Goal: Navigation & Orientation: Find specific page/section

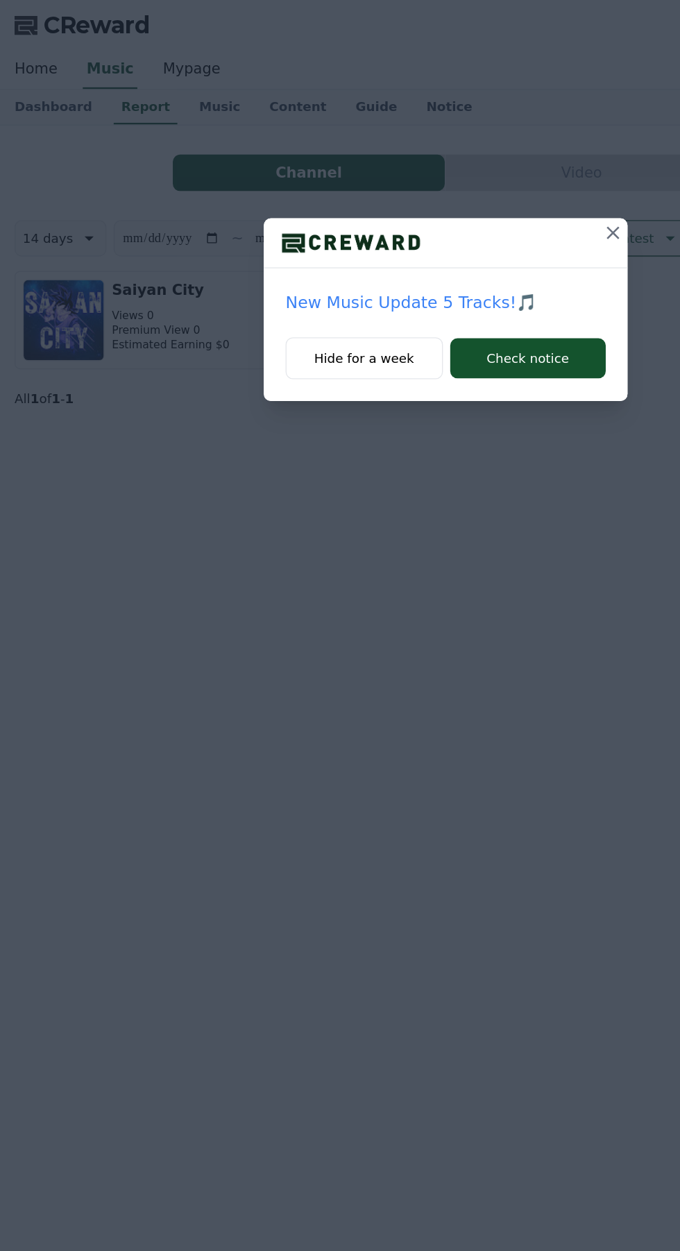
click at [468, 170] on icon at bounding box center [467, 177] width 17 height 17
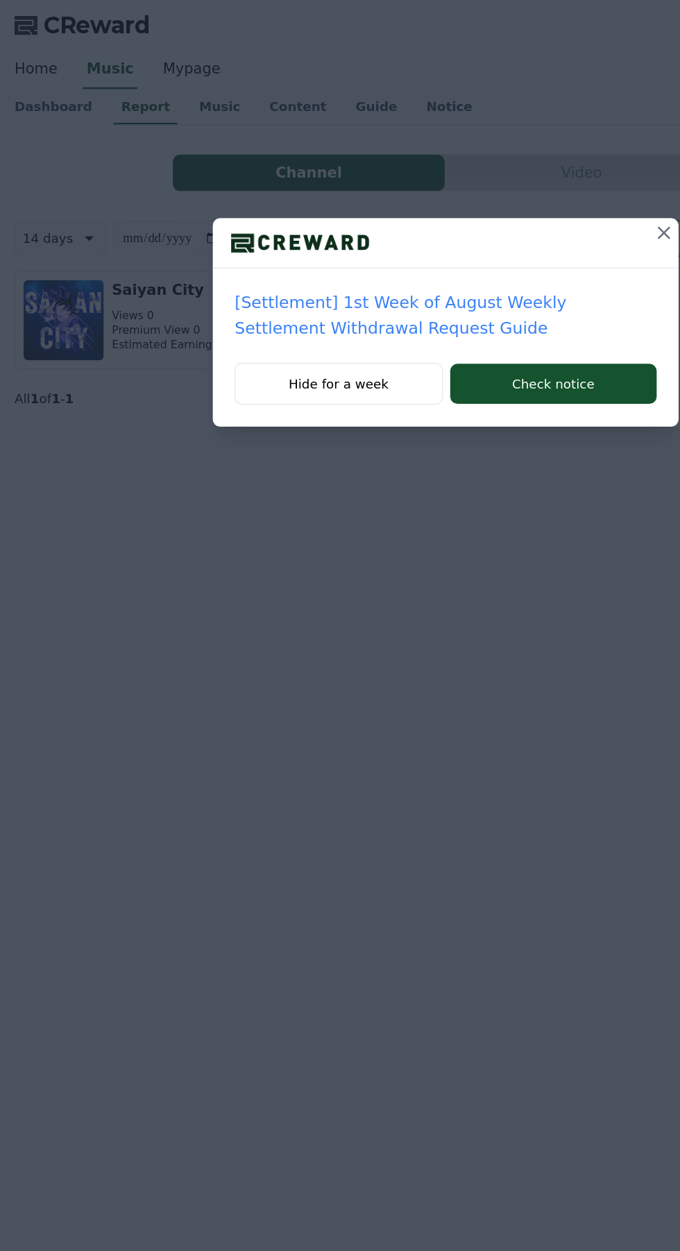
click at [500, 173] on icon at bounding box center [506, 177] width 17 height 17
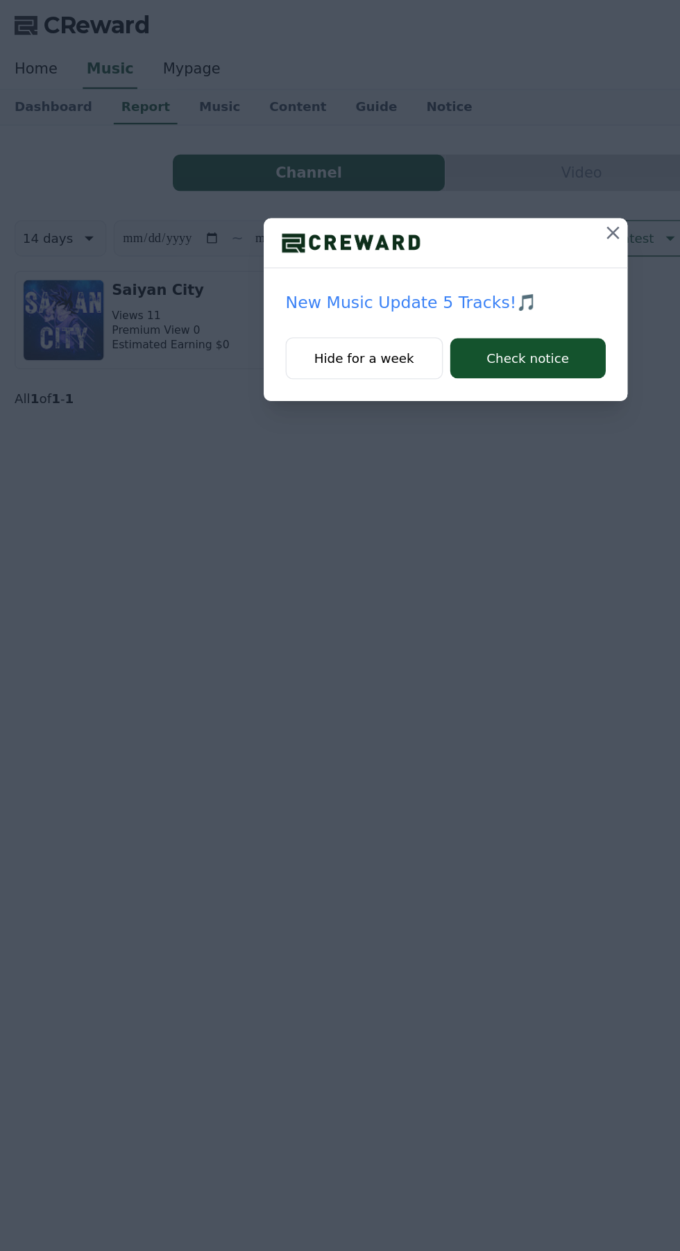
click at [467, 176] on icon at bounding box center [467, 177] width 17 height 17
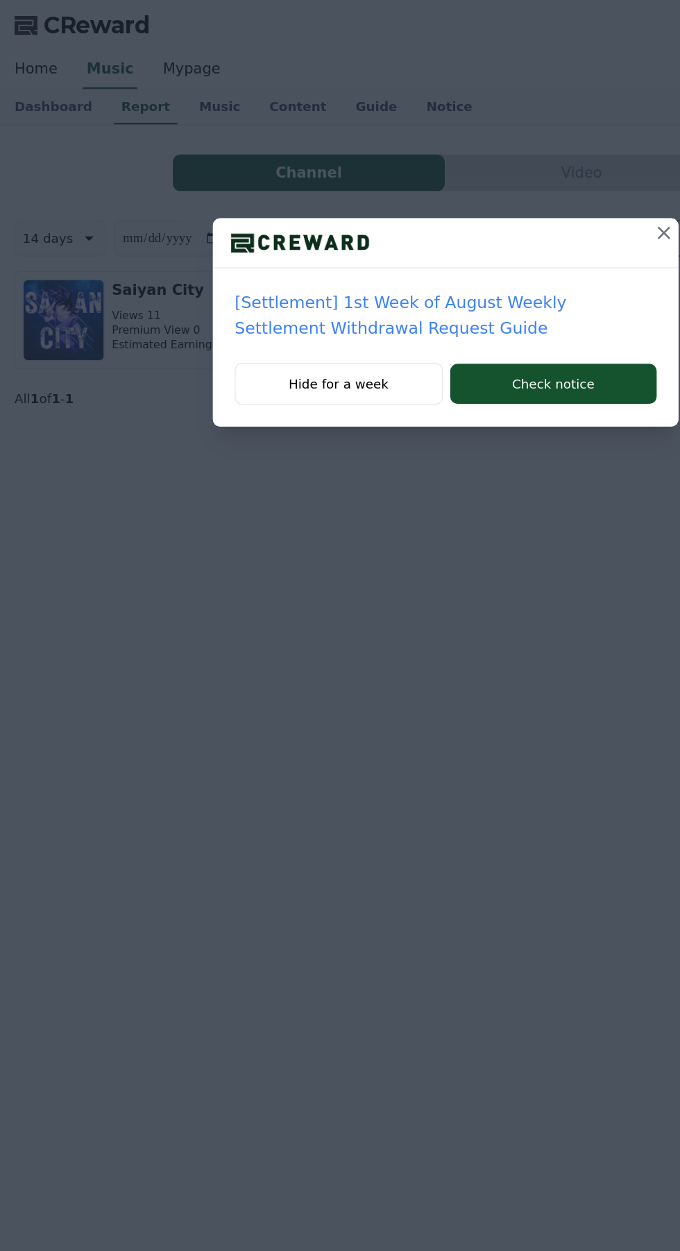
click at [501, 171] on icon at bounding box center [506, 177] width 17 height 17
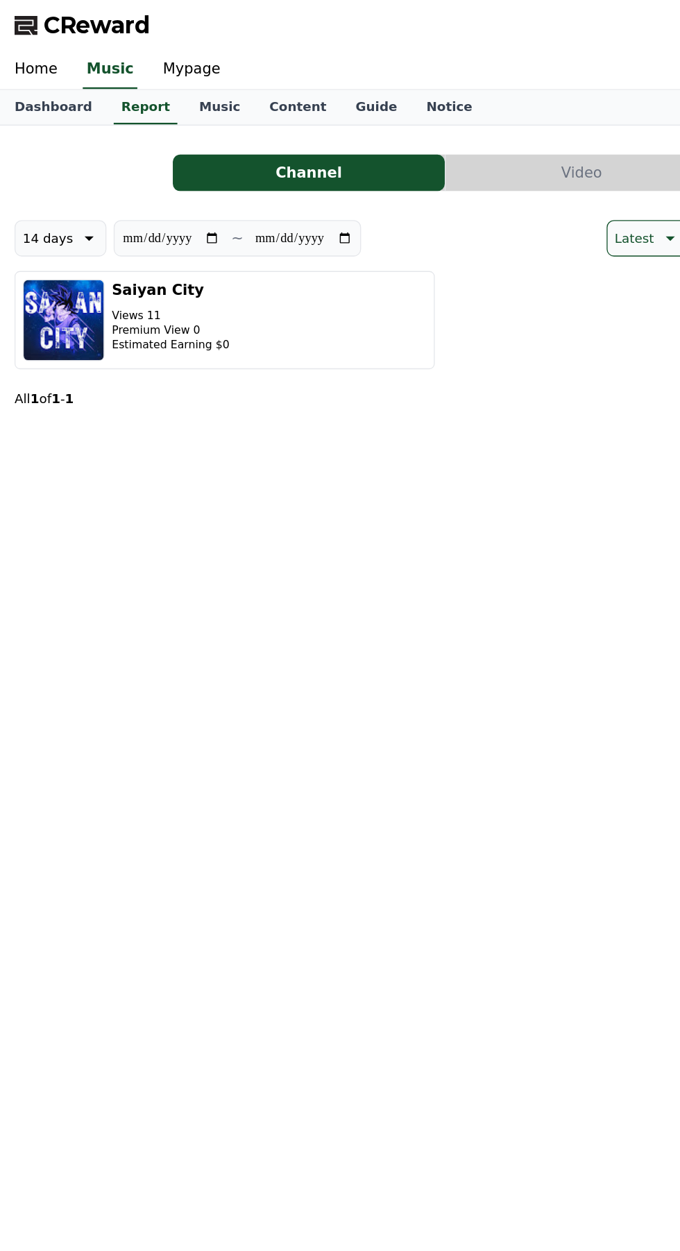
click at [41, 84] on link "Dashboard" at bounding box center [40, 82] width 81 height 26
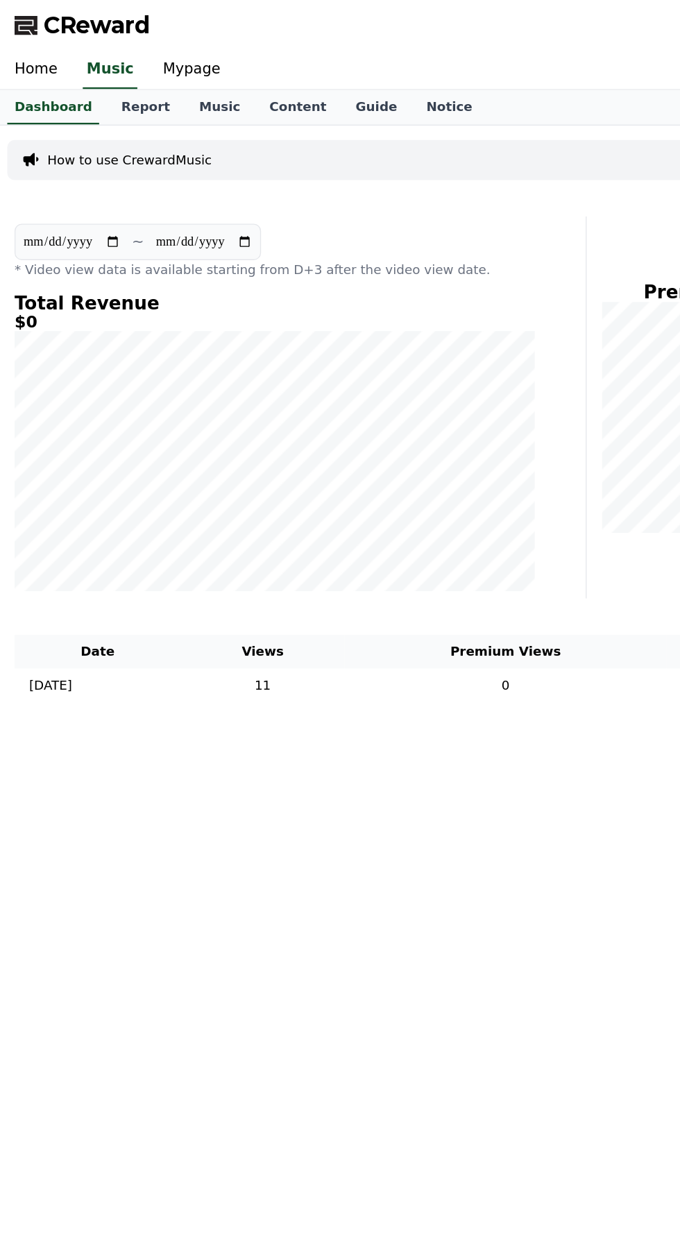
click at [108, 75] on link "Report" at bounding box center [111, 82] width 60 height 26
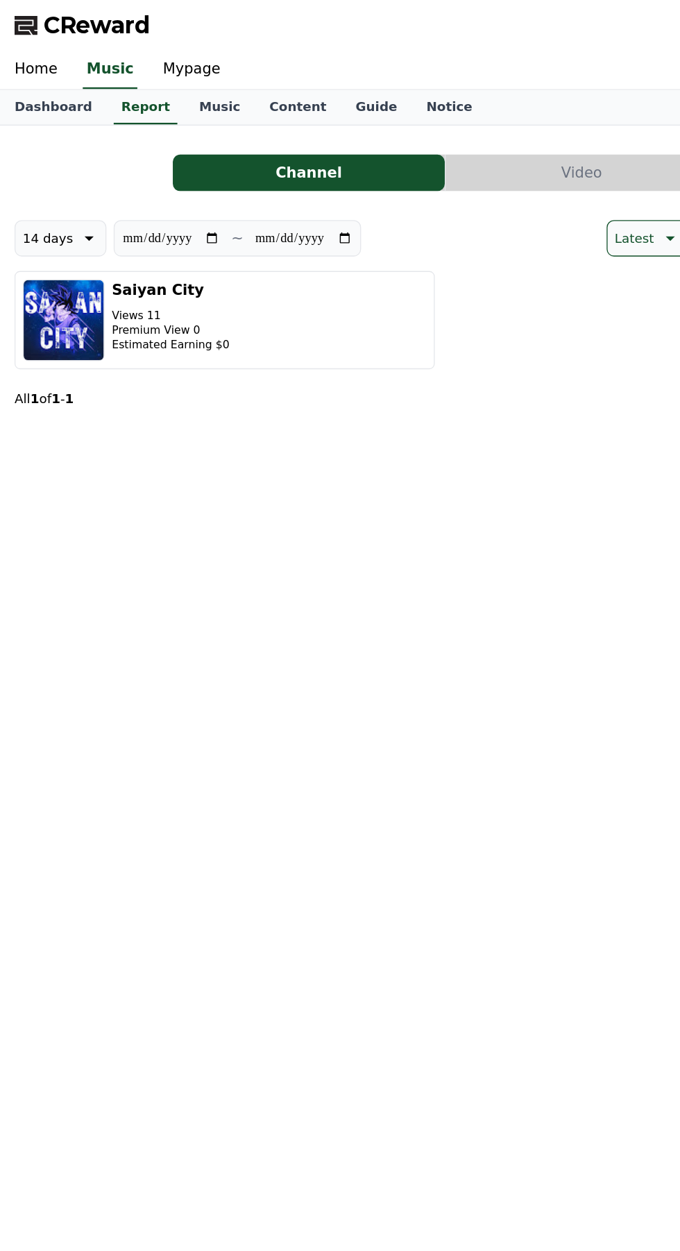
click at [437, 132] on button "Video" at bounding box center [443, 132] width 207 height 28
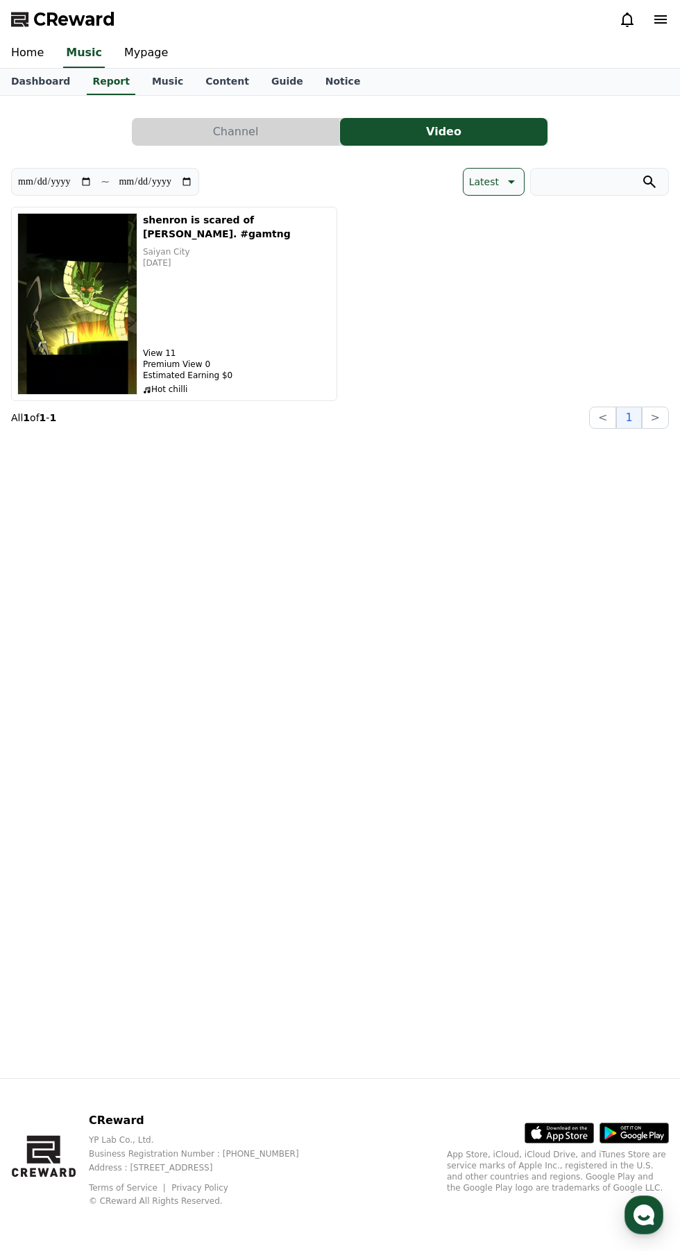
click at [158, 40] on link "Mypage" at bounding box center [146, 53] width 66 height 29
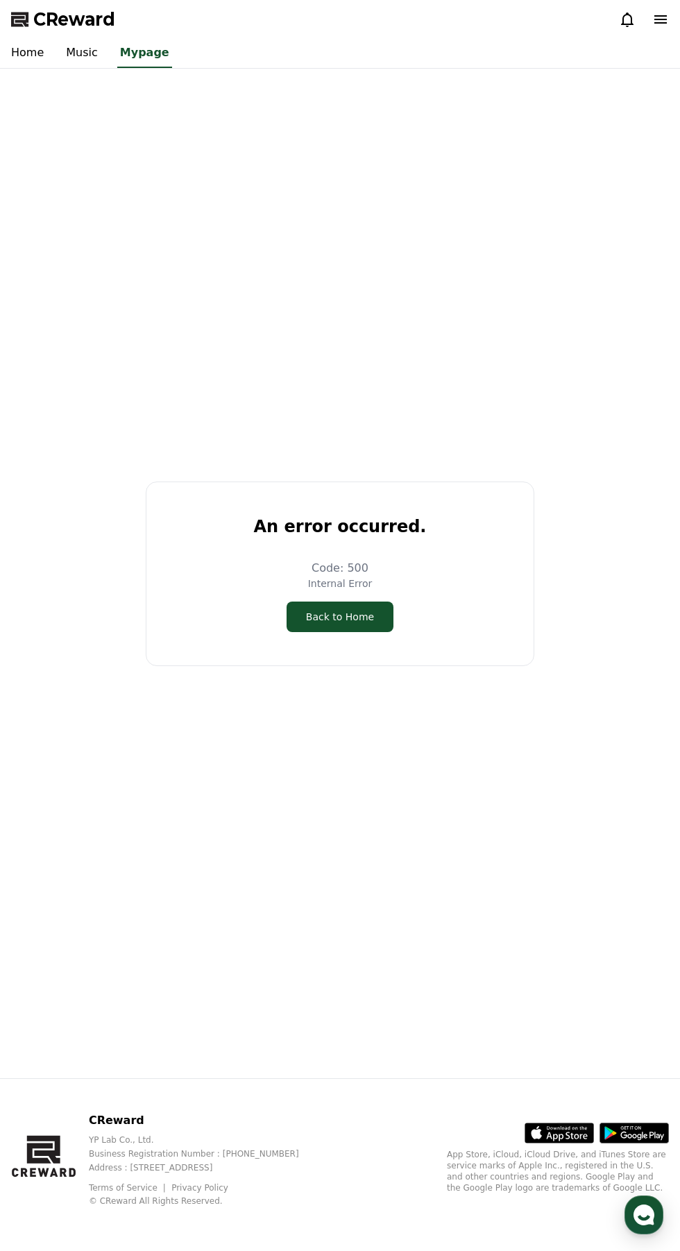
click at [350, 632] on button "Back to Home" at bounding box center [340, 616] width 107 height 31
